Goal: Task Accomplishment & Management: Manage account settings

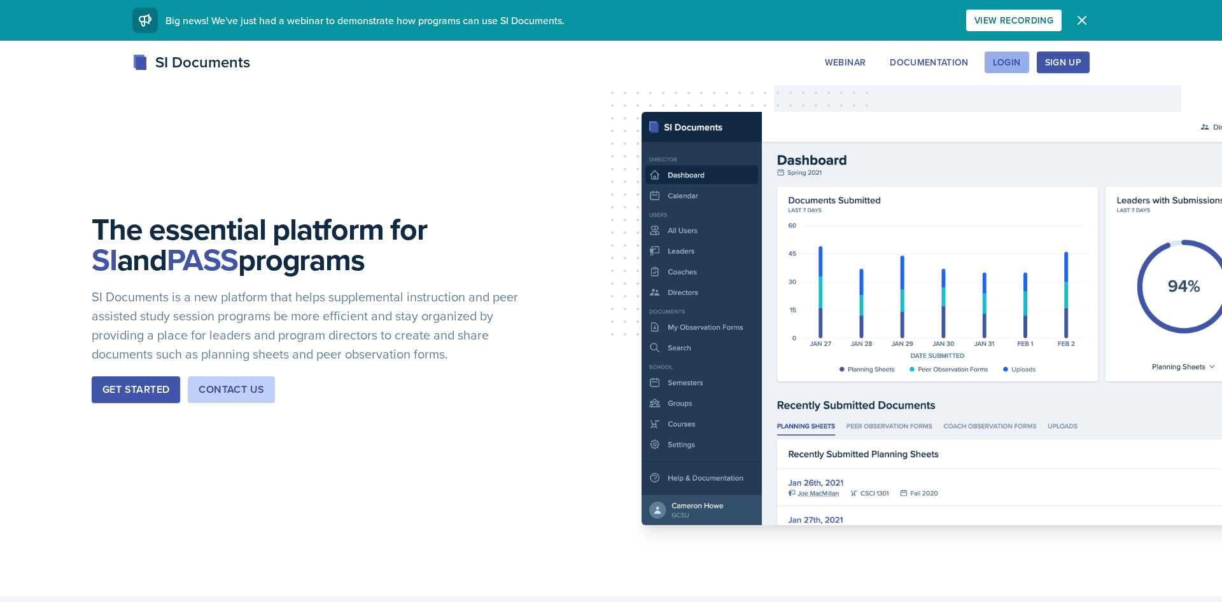
click at [1010, 72] on button "Login" at bounding box center [1006, 63] width 45 height 22
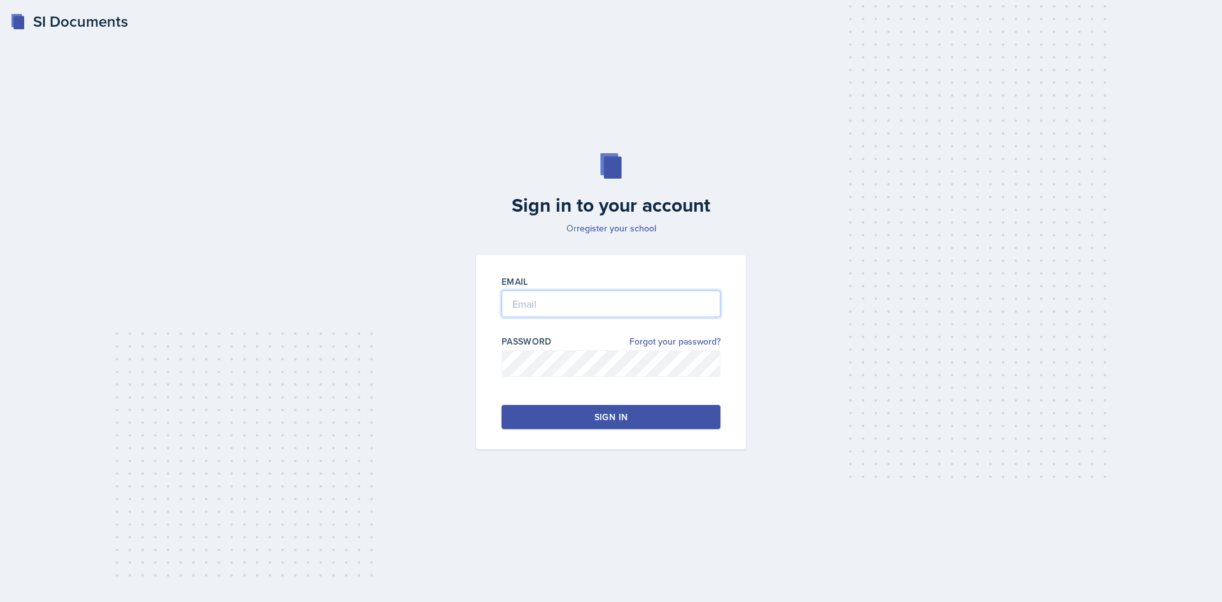
click at [537, 303] on input "email" at bounding box center [610, 304] width 219 height 27
type input "[EMAIL_ADDRESS][DOMAIN_NAME]"
click at [686, 339] on link "Forgot your password?" at bounding box center [674, 341] width 91 height 13
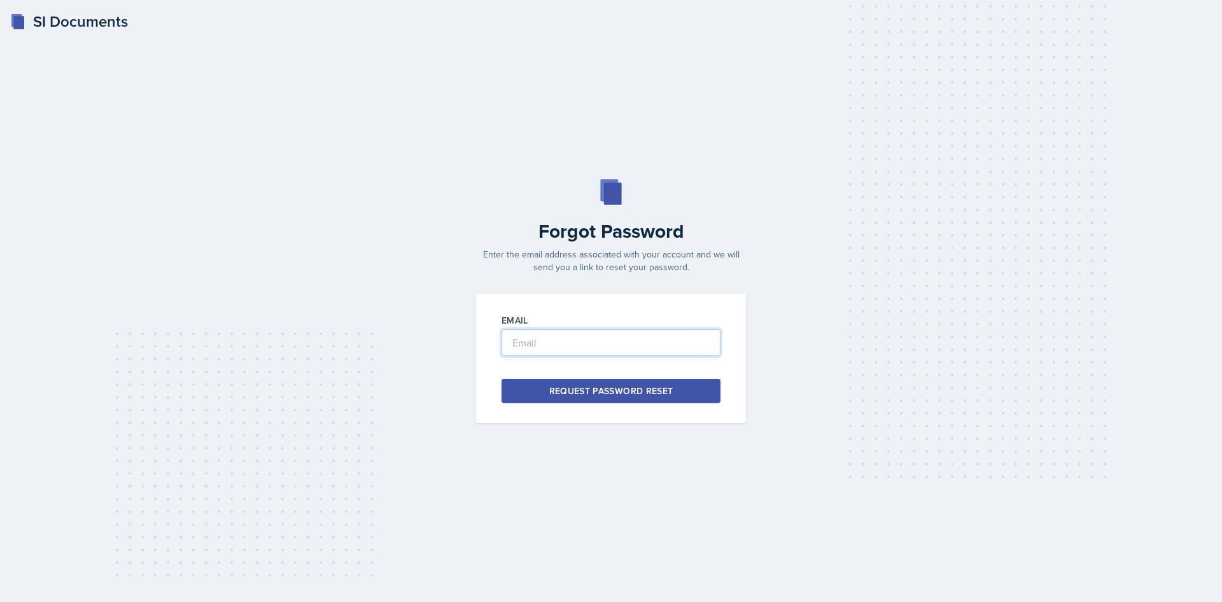
click at [532, 352] on input "email" at bounding box center [610, 343] width 219 height 27
type input "[EMAIL_ADDRESS][DOMAIN_NAME]"
click at [666, 397] on div "Request Password Reset" at bounding box center [611, 391] width 124 height 13
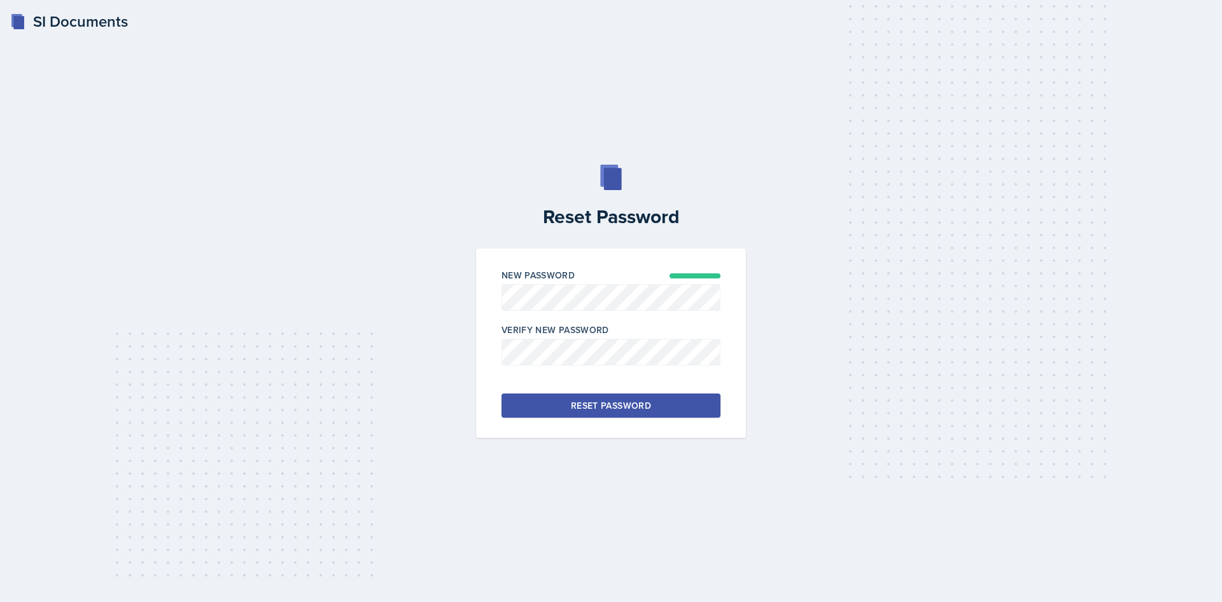
click at [567, 338] on div "Verify New Password" at bounding box center [610, 351] width 219 height 55
click at [644, 410] on div "Reset Password" at bounding box center [611, 406] width 80 height 13
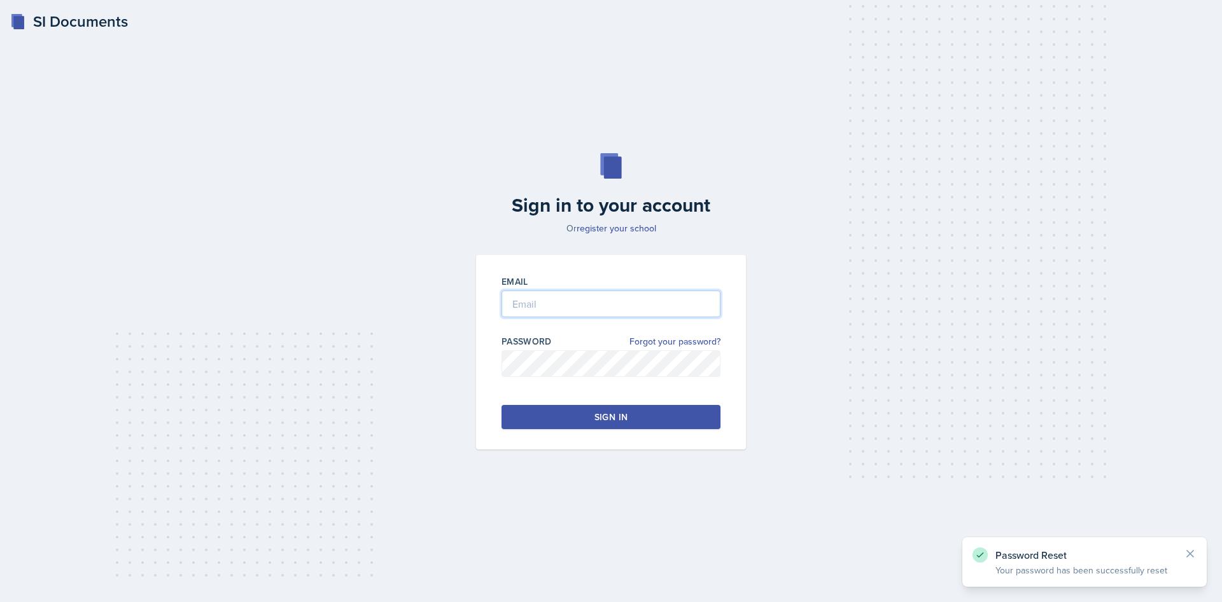
click at [536, 298] on input "email" at bounding box center [610, 304] width 219 height 27
type input "[EMAIL_ADDRESS][DOMAIN_NAME]"
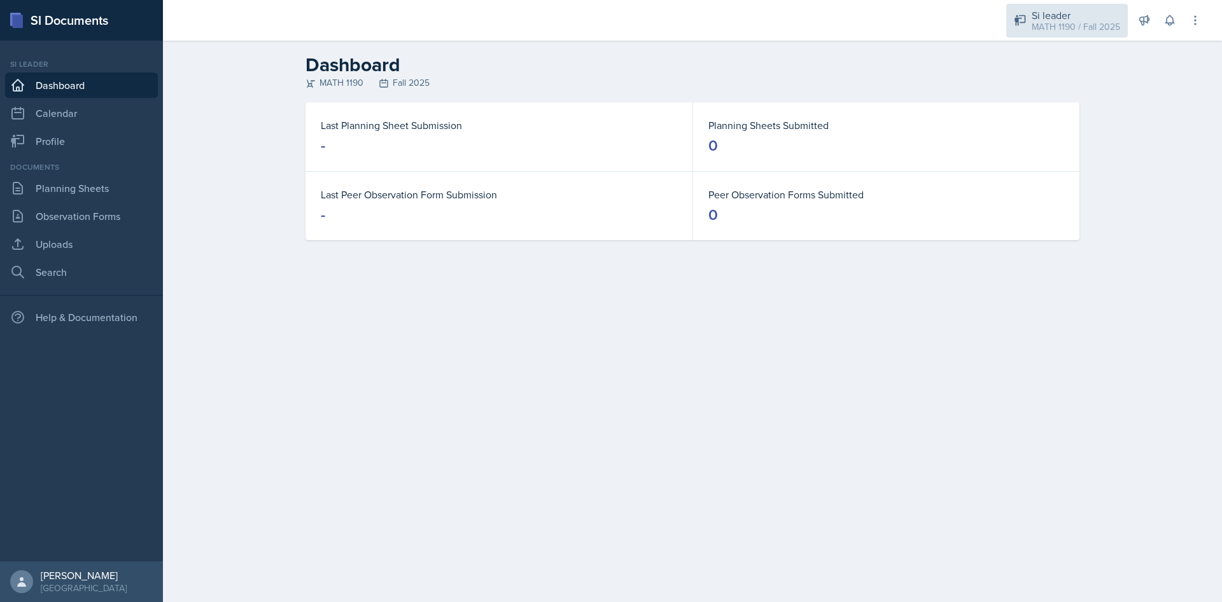
click at [1069, 17] on div "Si leader" at bounding box center [1075, 15] width 88 height 15
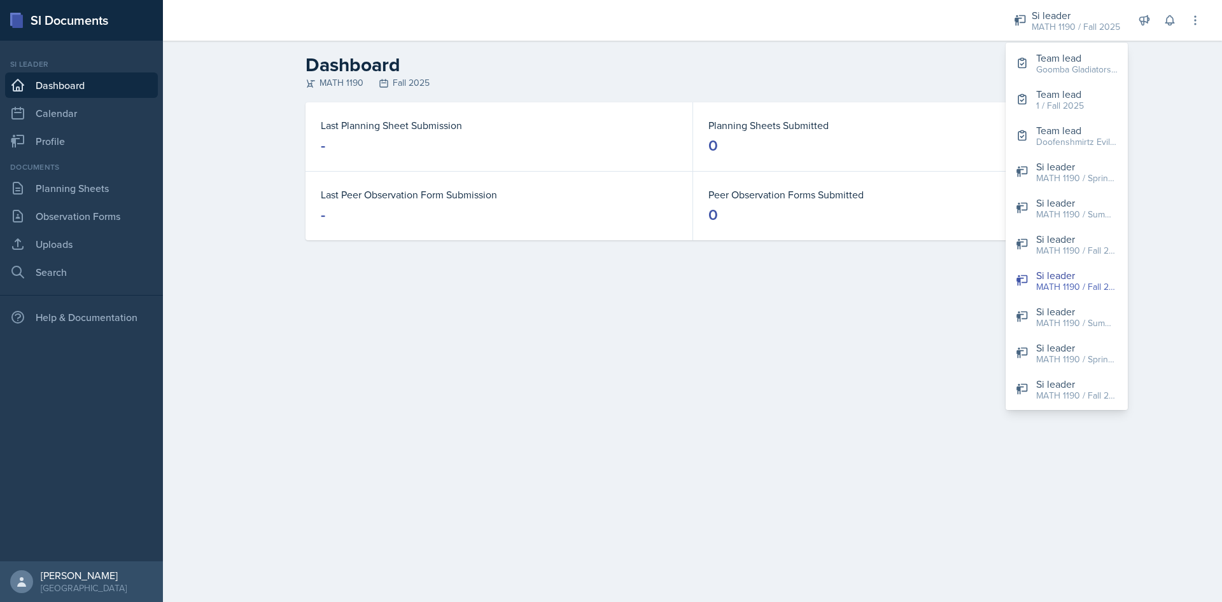
click at [857, 41] on header "Dashboard MATH 1190 Fall 2025" at bounding box center [692, 72] width 1059 height 62
